Goal: Information Seeking & Learning: Check status

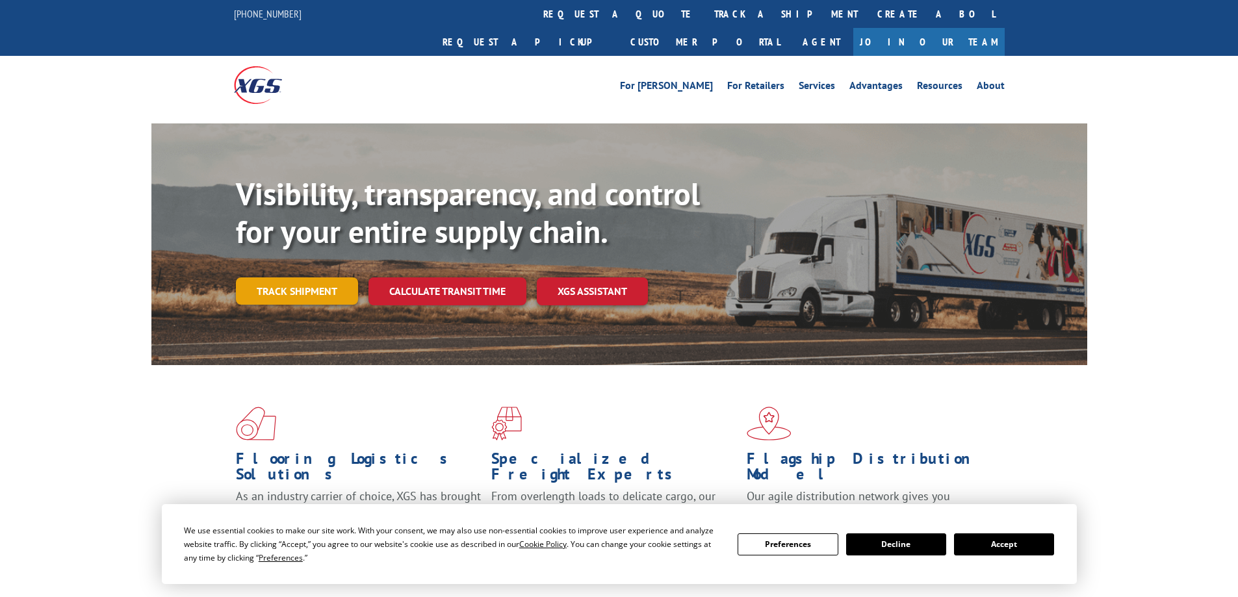
click at [303, 277] on link "Track shipment" at bounding box center [297, 290] width 122 height 27
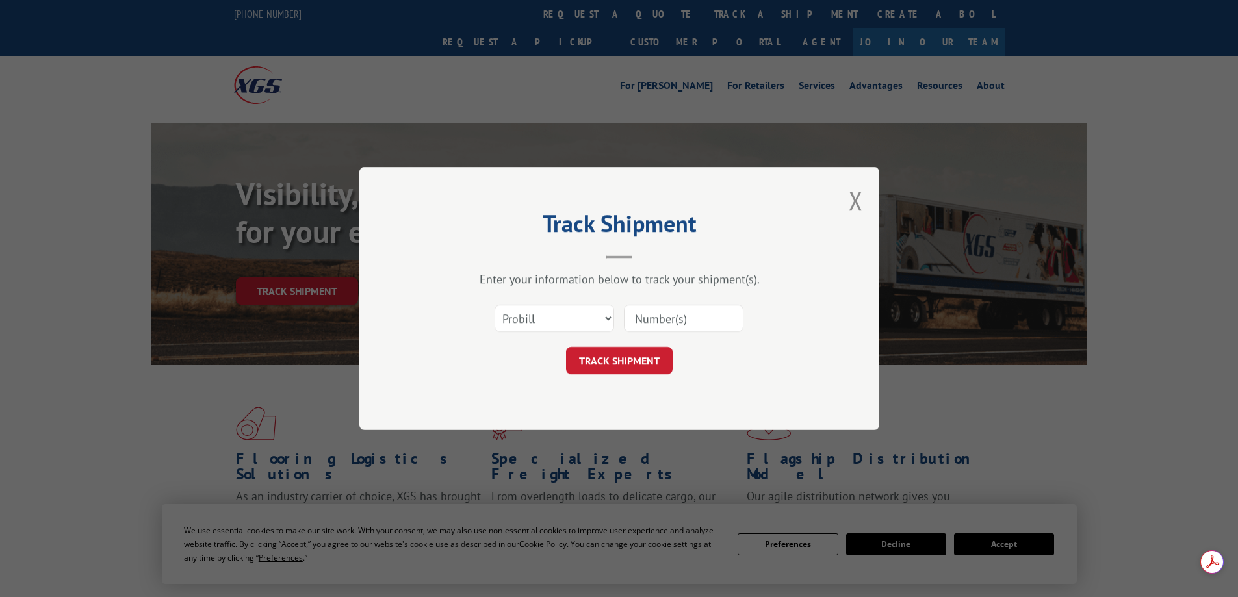
click at [708, 322] on input at bounding box center [684, 318] width 120 height 27
paste input "17674416"
type input "17674416"
click at [606, 380] on div "Track Shipment Enter your information below to track your shipment(s). Select c…" at bounding box center [619, 298] width 520 height 263
click at [606, 370] on button "TRACK SHIPMENT" at bounding box center [619, 360] width 107 height 27
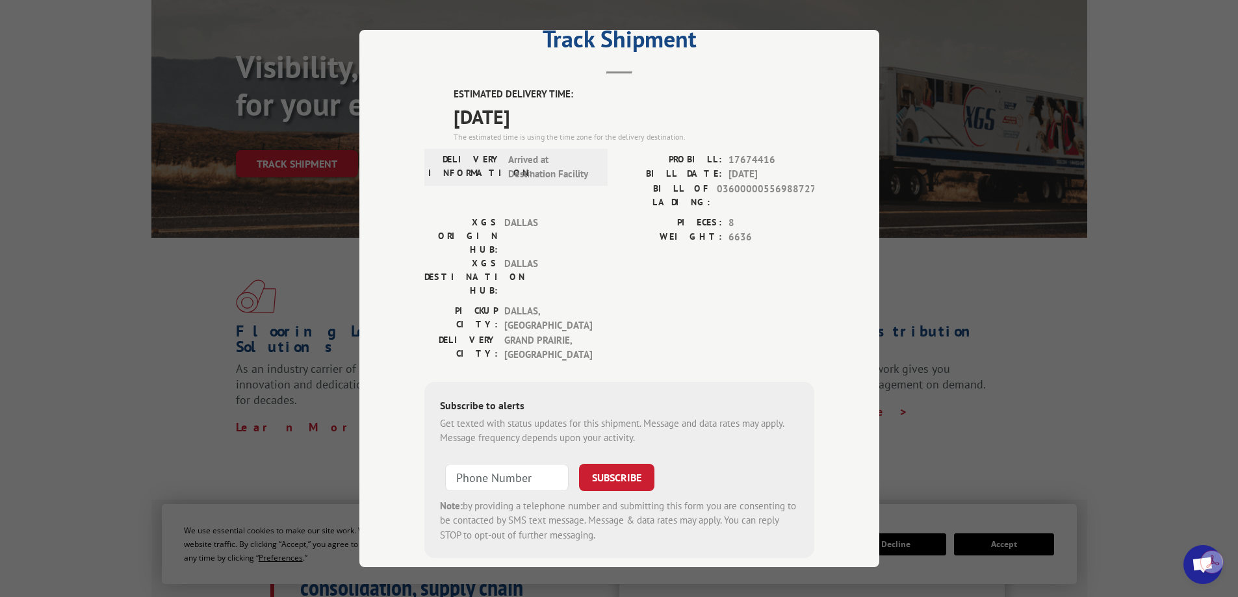
scroll to position [130, 0]
click at [1052, 318] on div "Track Shipment ESTIMATED DELIVERY TIME: 10/03/2025 The estimated time is using …" at bounding box center [619, 298] width 1238 height 597
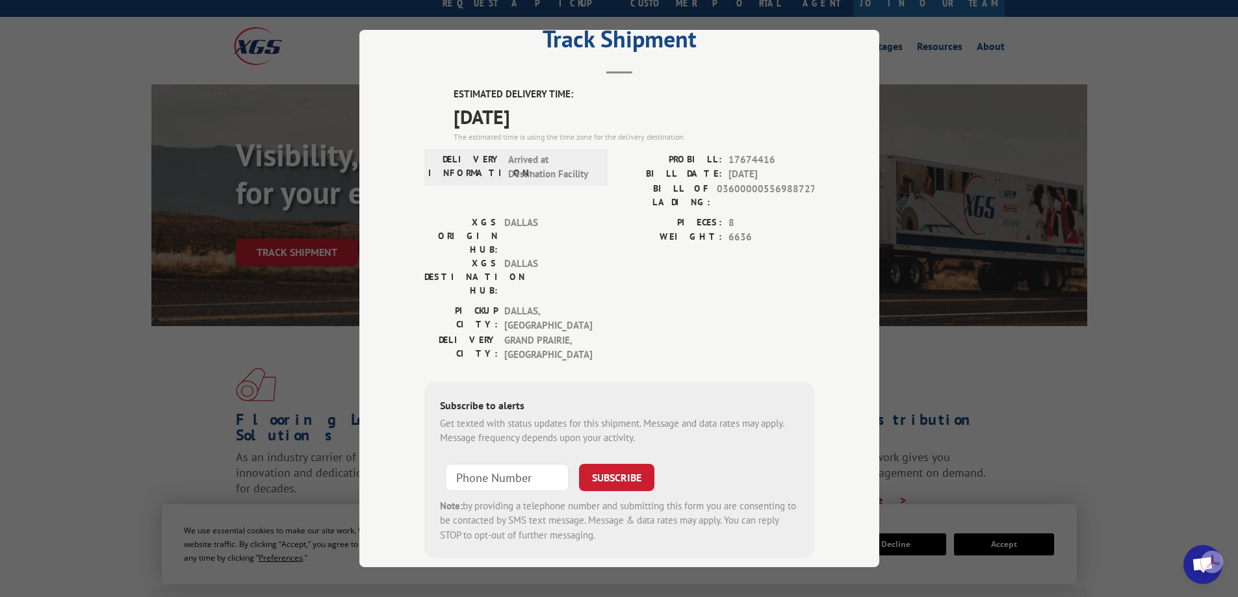
scroll to position [0, 0]
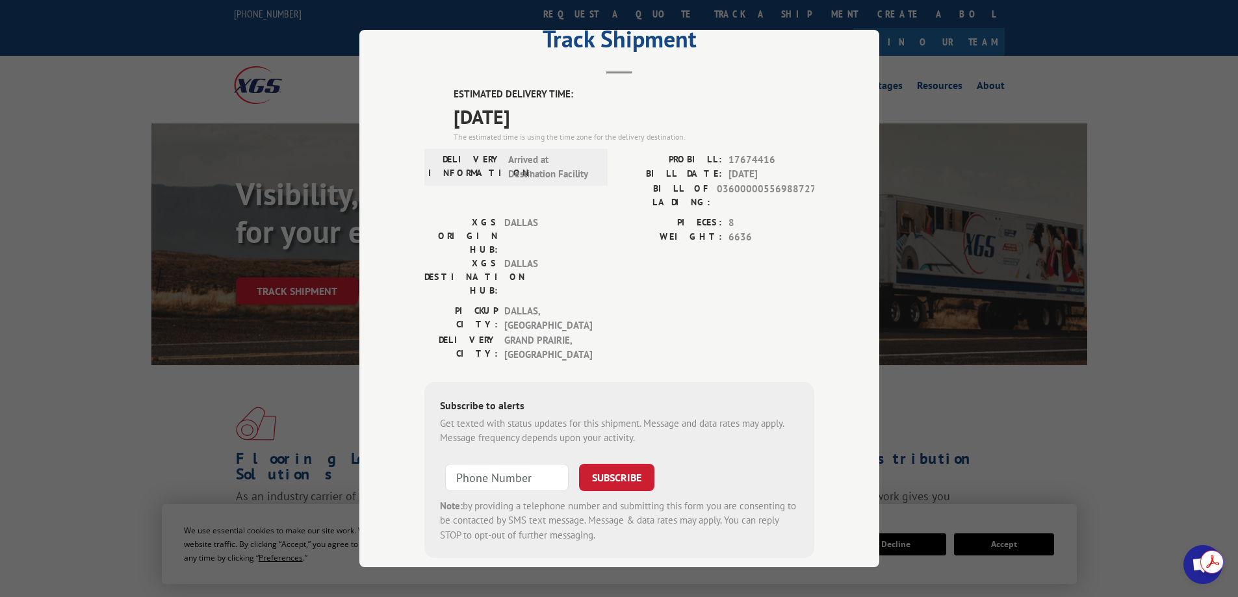
click at [843, 292] on div "Track Shipment ESTIMATED DELIVERY TIME: 10/03/2025 The estimated time is using …" at bounding box center [619, 298] width 520 height 537
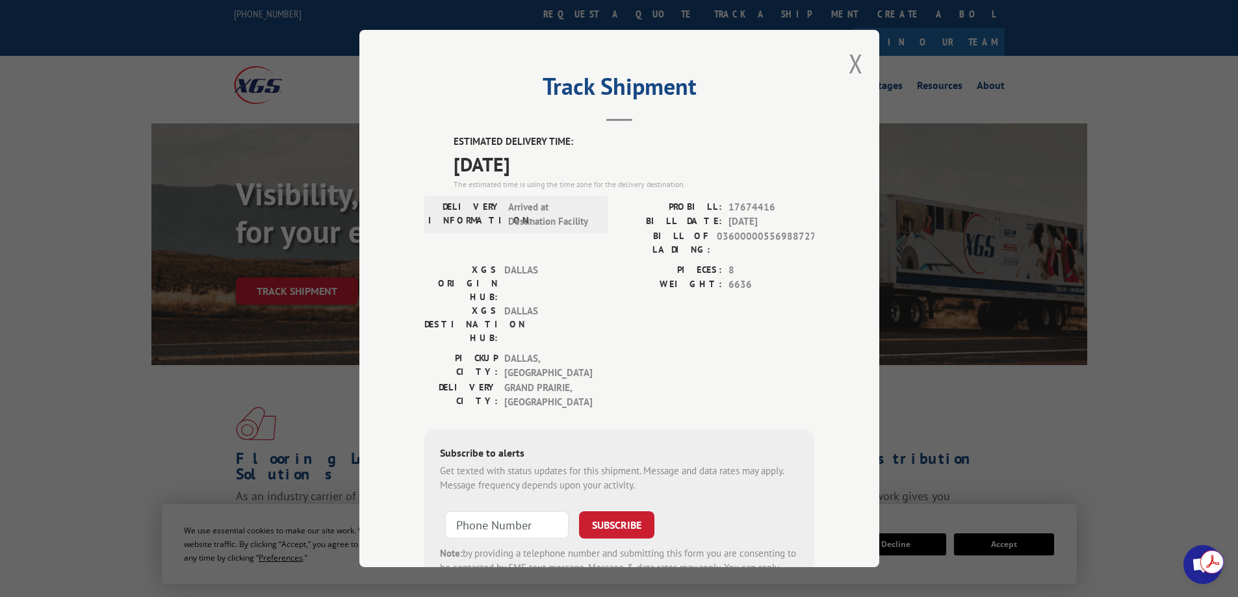
click at [737, 204] on span "17674416" at bounding box center [771, 207] width 86 height 15
copy span "17674416"
click at [849, 71] on button "Close modal" at bounding box center [855, 63] width 14 height 34
